Goal: Task Accomplishment & Management: Complete application form

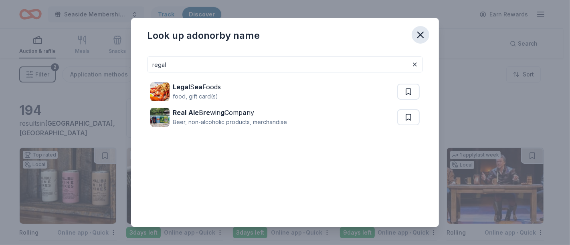
click at [420, 32] on icon "button" at bounding box center [420, 34] width 11 height 11
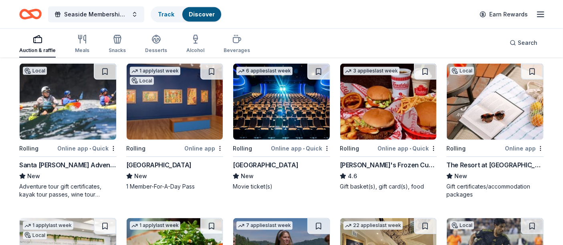
scroll to position [534, 0]
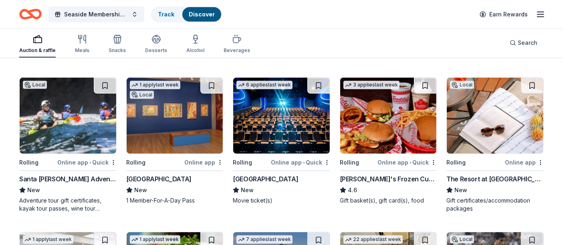
click at [477, 116] on img at bounding box center [495, 116] width 97 height 76
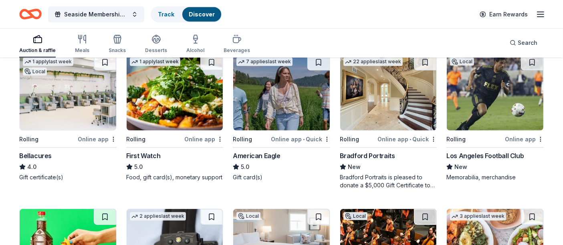
scroll to position [712, 0]
click at [487, 85] on img at bounding box center [495, 93] width 97 height 76
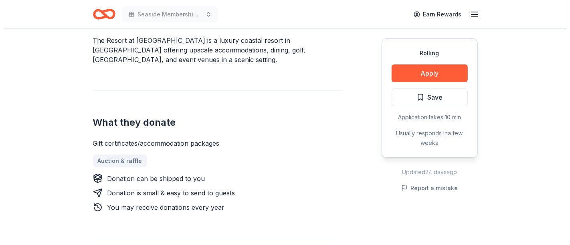
scroll to position [267, 0]
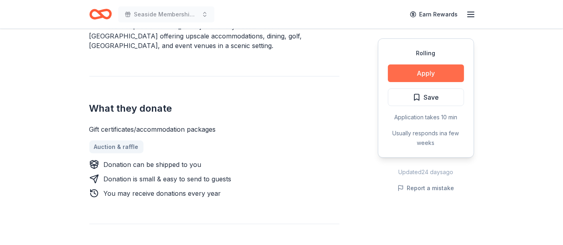
click at [421, 69] on button "Apply" at bounding box center [426, 74] width 76 height 18
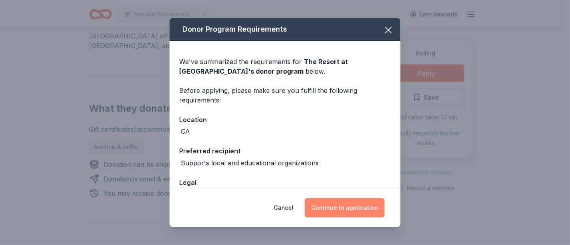
click at [337, 204] on button "Continue to application" at bounding box center [345, 207] width 80 height 19
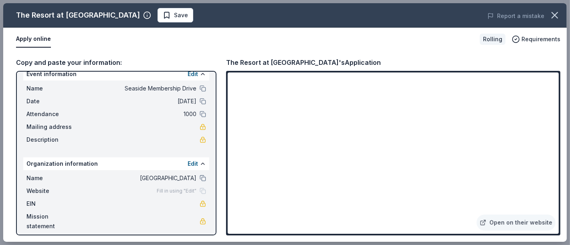
scroll to position [15, 0]
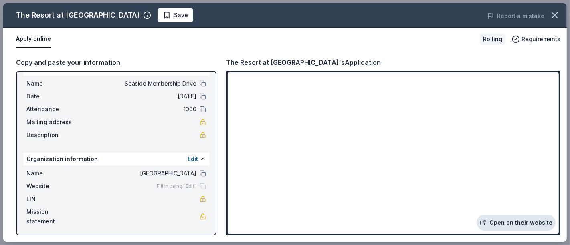
click at [491, 224] on link "Open on their website" at bounding box center [516, 223] width 79 height 16
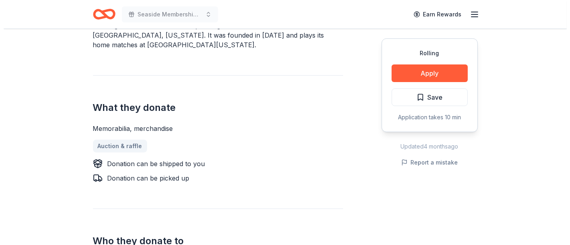
scroll to position [267, 0]
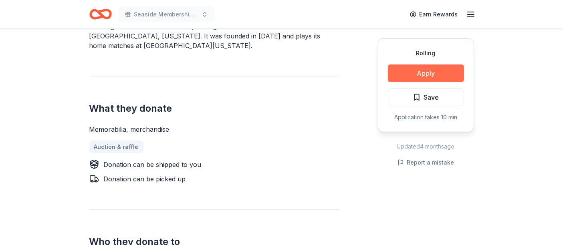
click at [433, 71] on button "Apply" at bounding box center [426, 74] width 76 height 18
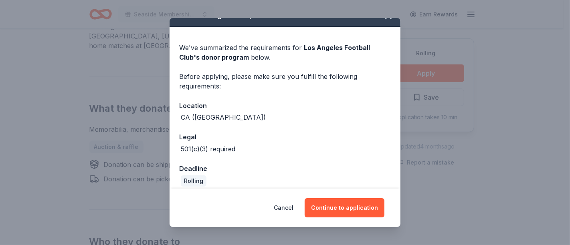
scroll to position [21, 0]
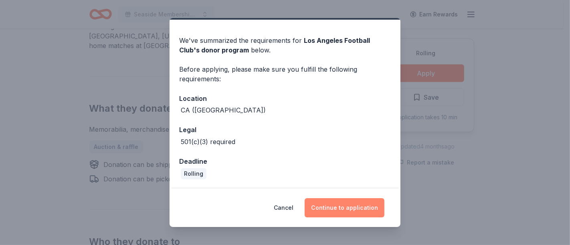
click at [343, 204] on button "Continue to application" at bounding box center [345, 207] width 80 height 19
